Goal: Task Accomplishment & Management: Manage account settings

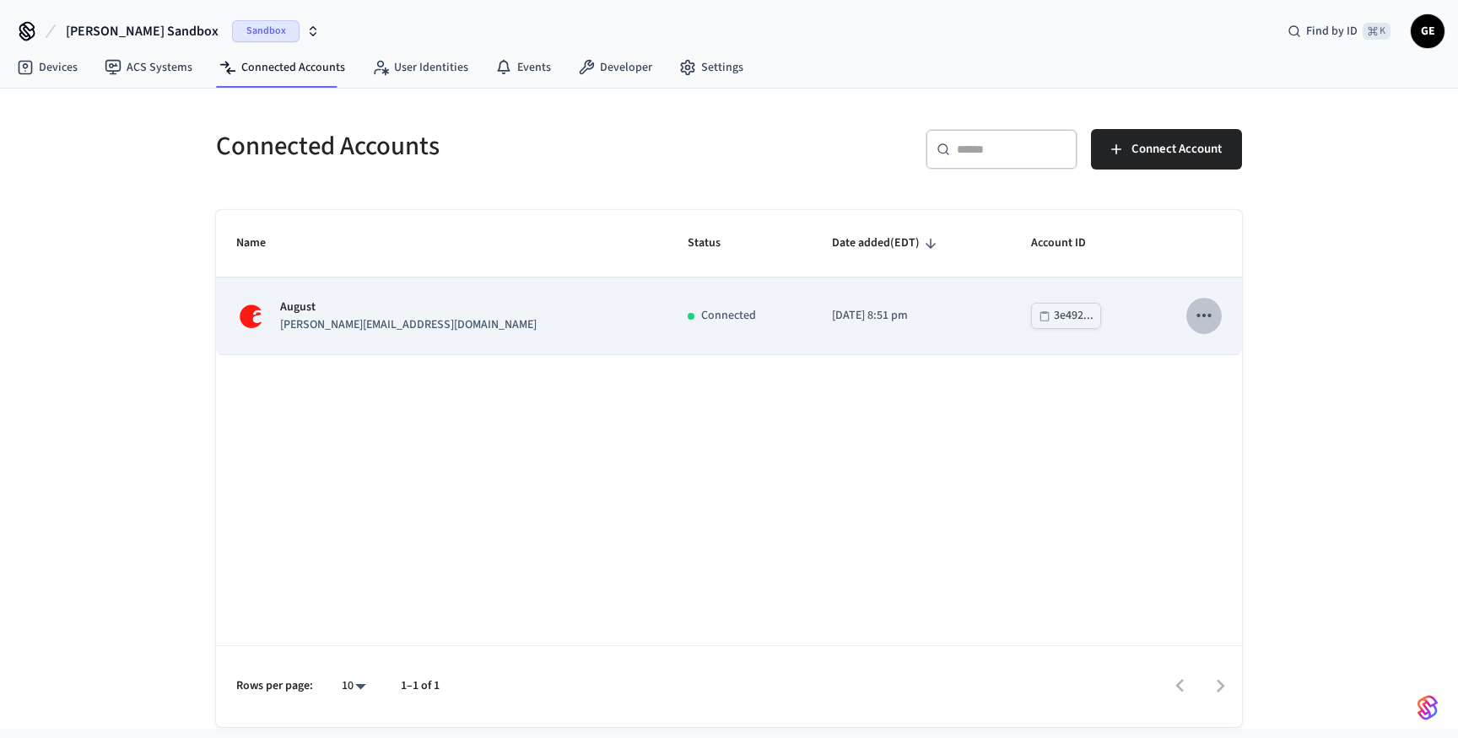
click at [1209, 311] on icon "sticky table" at bounding box center [1204, 316] width 22 height 22
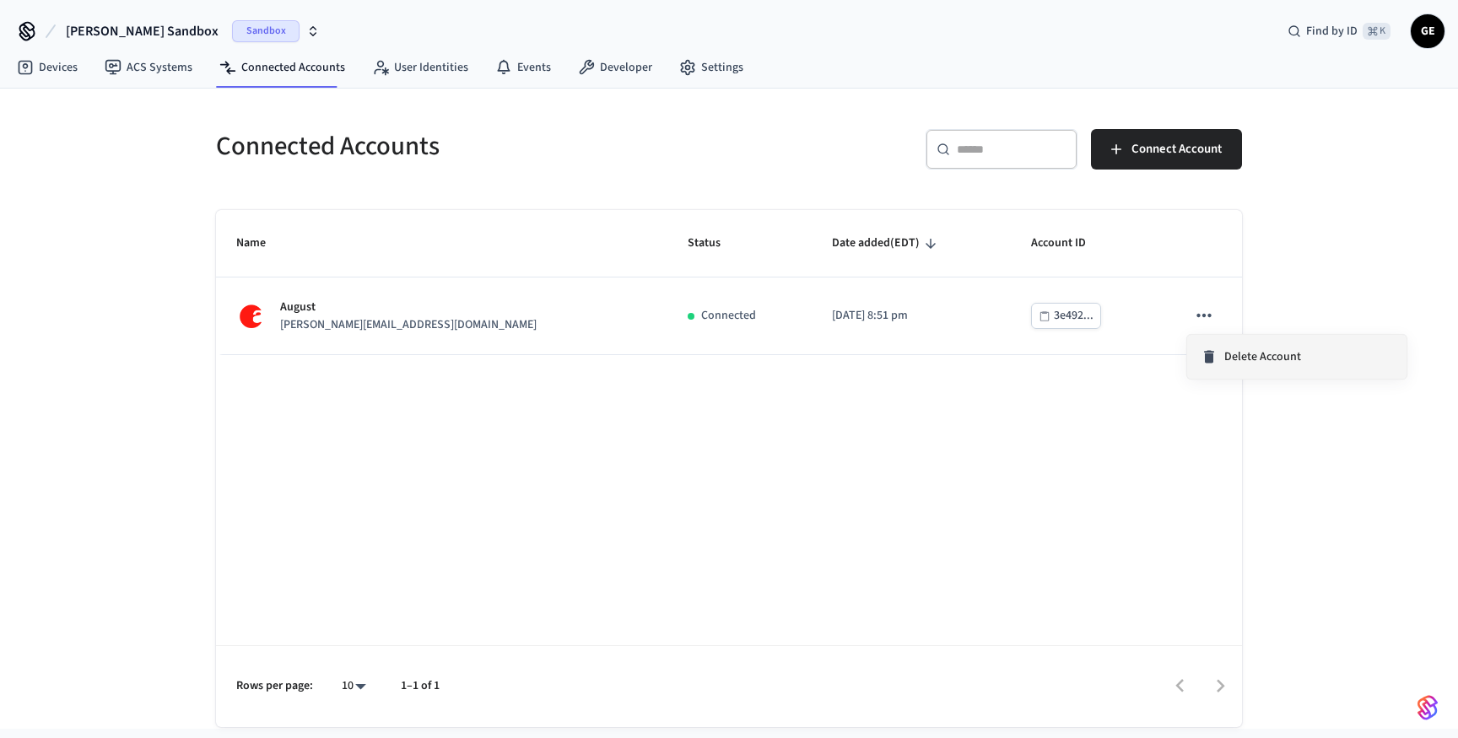
click at [1228, 352] on span "Delete Account" at bounding box center [1262, 356] width 77 height 17
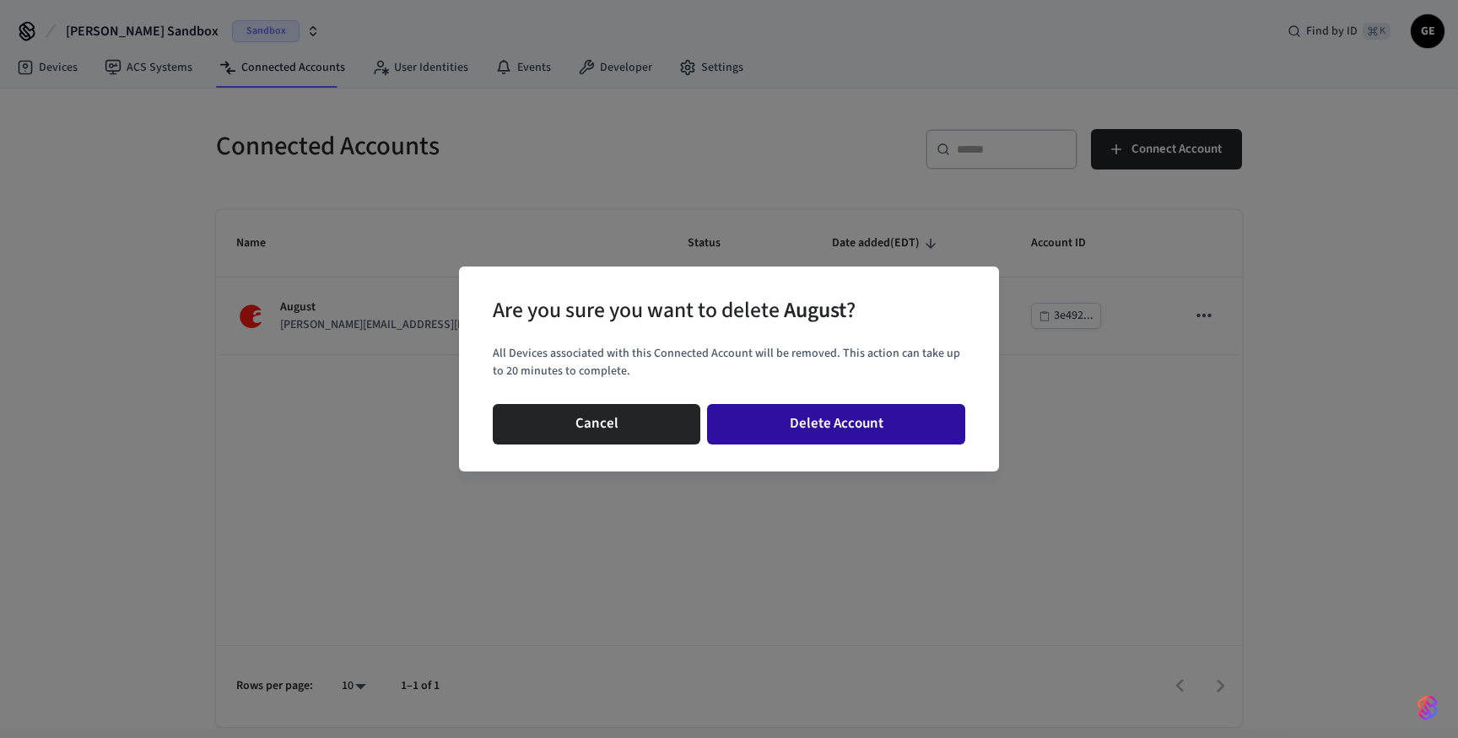
click at [783, 428] on button "Delete Account" at bounding box center [836, 424] width 258 height 41
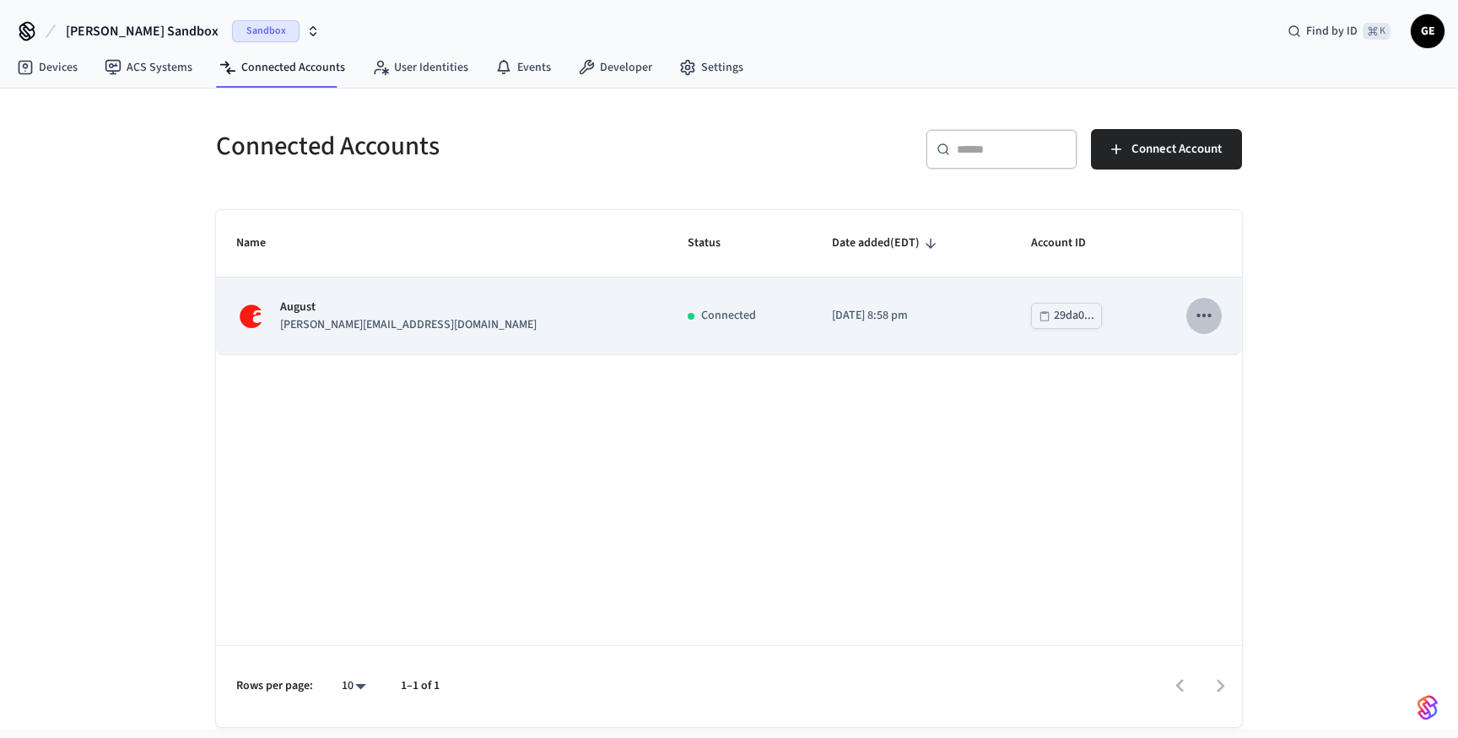
click at [1217, 316] on button "sticky table" at bounding box center [1203, 315] width 35 height 35
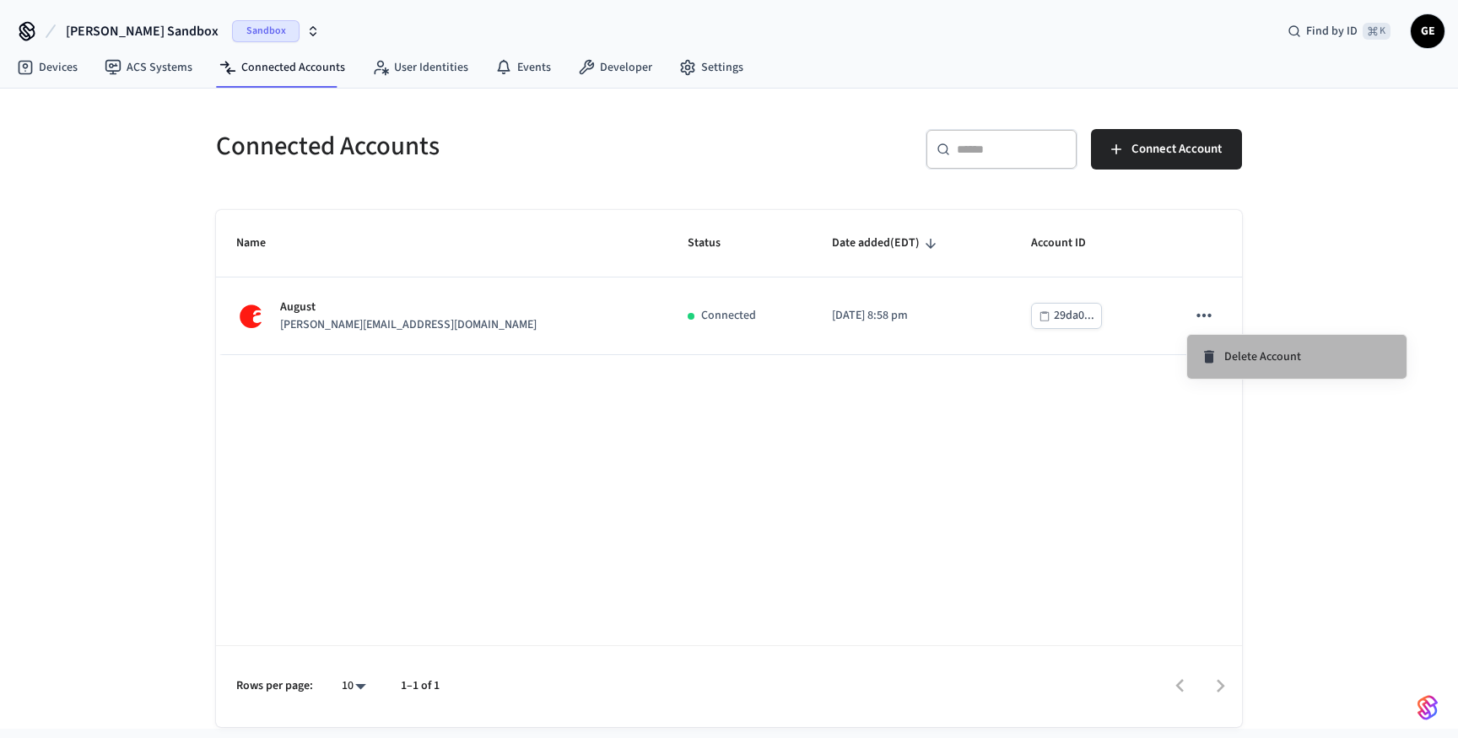
click at [1230, 365] on li "Delete Account" at bounding box center [1296, 357] width 219 height 44
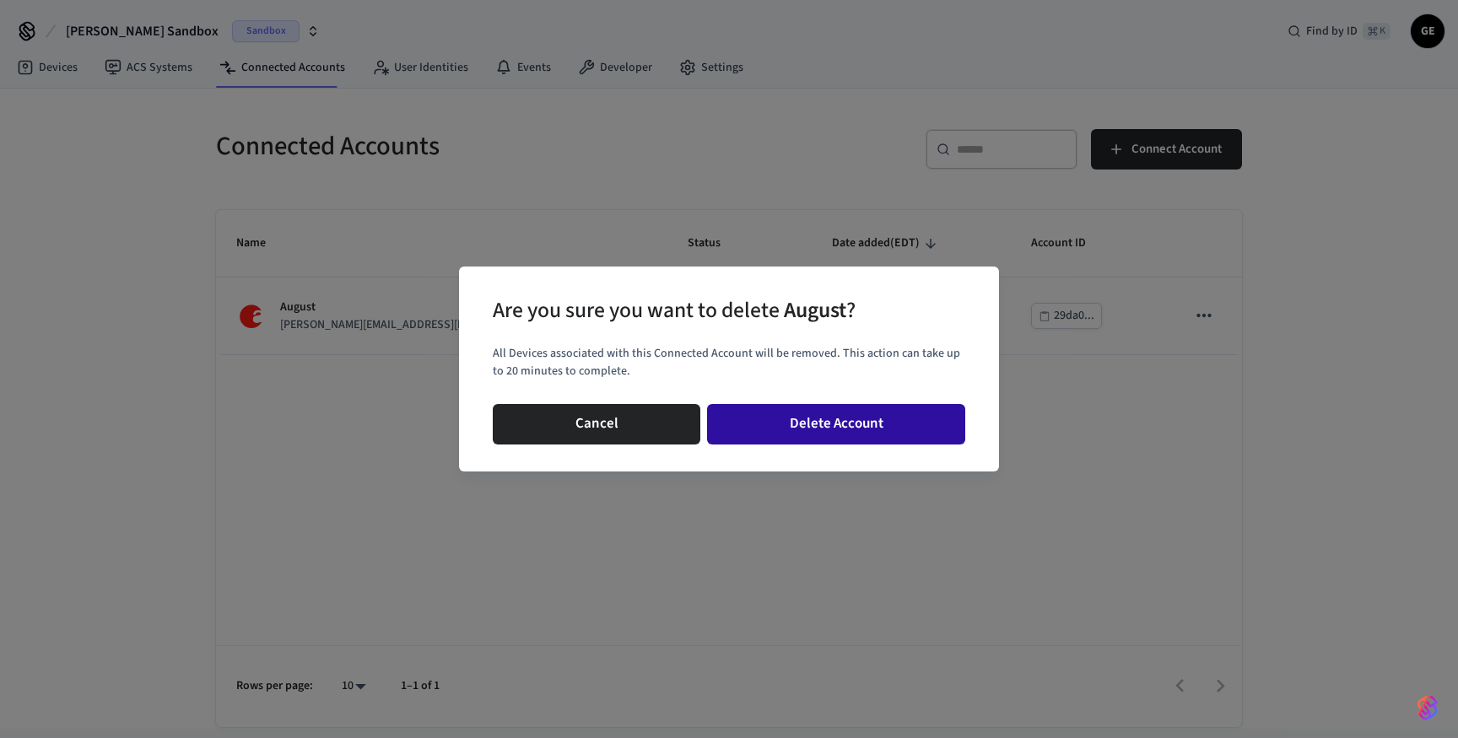
click at [874, 430] on button "Delete Account" at bounding box center [836, 424] width 258 height 41
